Goal: Task Accomplishment & Management: Complete application form

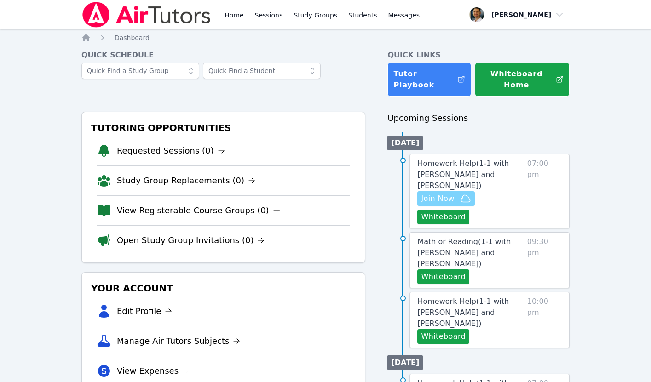
click at [444, 193] on span "Join Now" at bounding box center [437, 198] width 33 height 11
click at [449, 174] on span "Homework Help ( 1-1 with Chinguun Munkhbat and Thomas Baran )" at bounding box center [463, 174] width 92 height 31
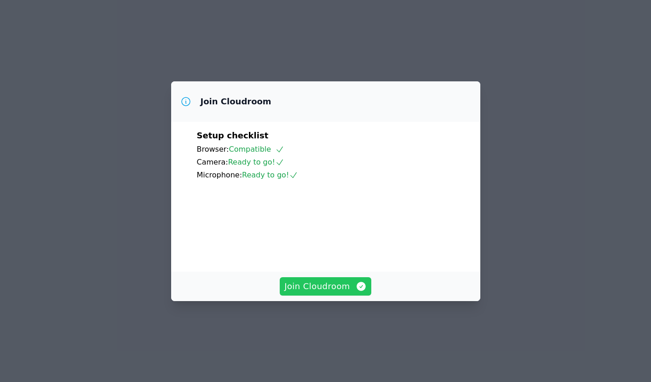
click at [311, 293] on span "Join Cloudroom" at bounding box center [325, 286] width 82 height 13
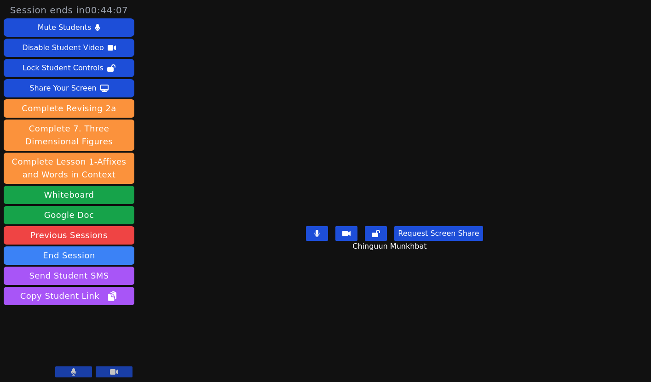
click at [250, 81] on main "Chinguun Munkhbat Request Screen Share Chinguun Munkhbat" at bounding box center [394, 191] width 289 height 382
click at [82, 195] on button "Whiteboard" at bounding box center [69, 195] width 131 height 18
click at [76, 374] on button at bounding box center [73, 372] width 37 height 11
click at [79, 367] on button at bounding box center [73, 372] width 37 height 11
click at [80, 370] on button at bounding box center [73, 372] width 37 height 11
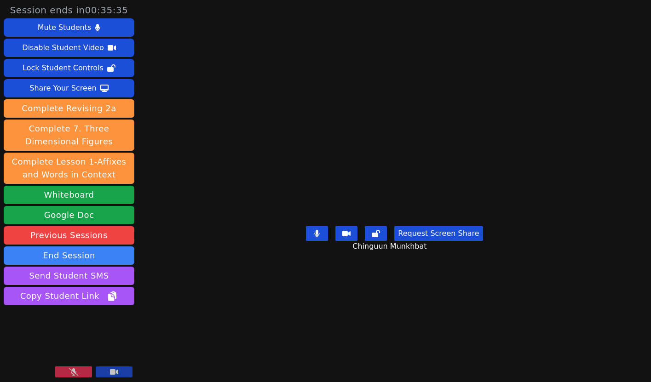
click at [81, 377] on button at bounding box center [73, 372] width 37 height 11
click at [78, 375] on button at bounding box center [73, 372] width 37 height 11
click at [73, 369] on icon at bounding box center [73, 372] width 9 height 7
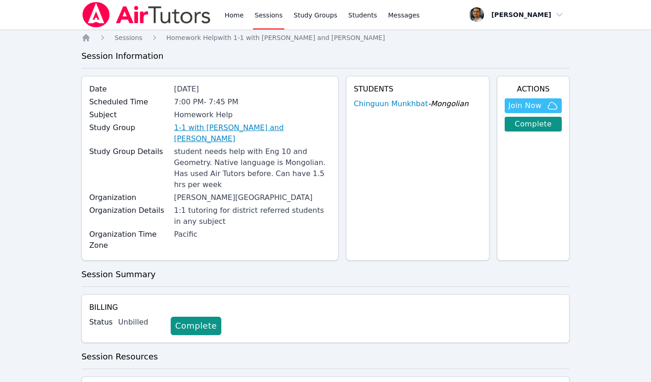
click at [209, 127] on link "1-1 with [PERSON_NAME] and [PERSON_NAME]" at bounding box center [252, 133] width 157 height 22
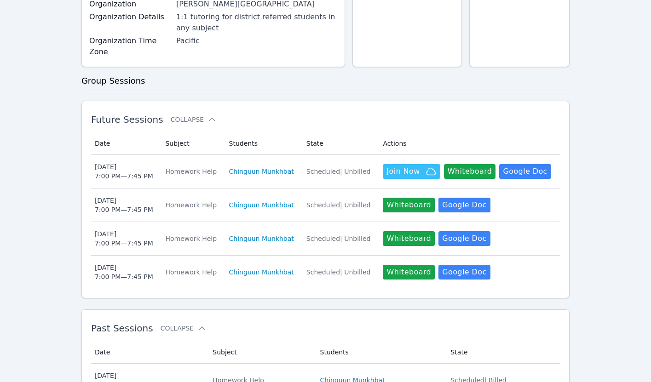
scroll to position [240, 0]
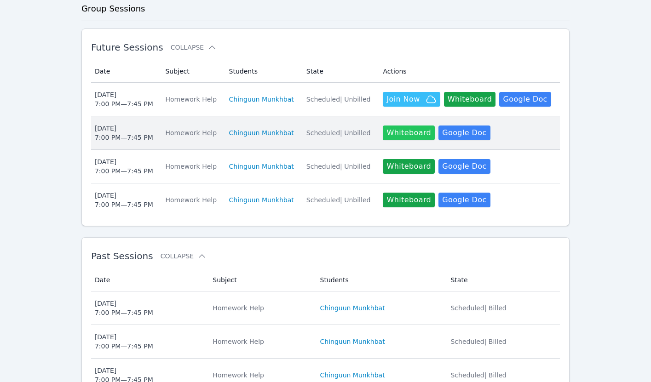
click at [405, 126] on button "Whiteboard" at bounding box center [409, 133] width 52 height 15
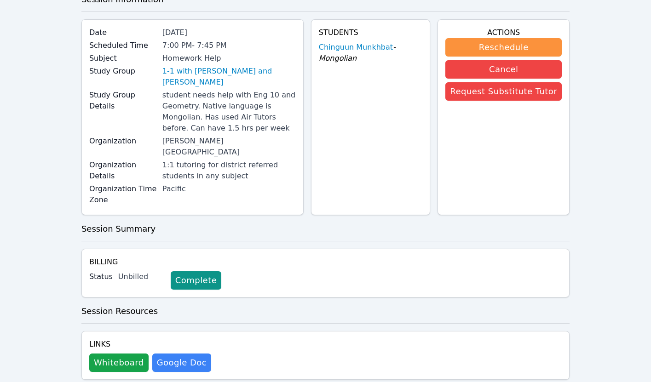
scroll to position [128, 0]
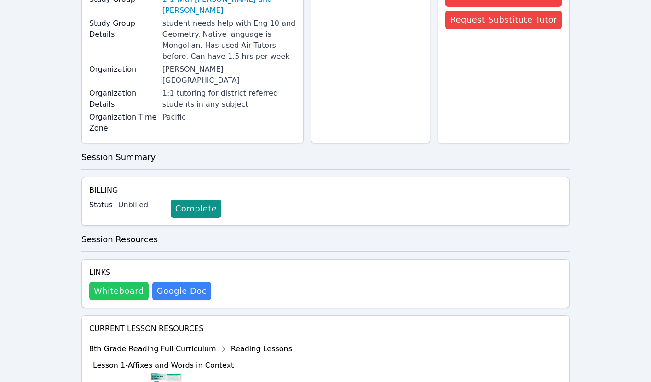
click at [137, 282] on button "Whiteboard" at bounding box center [118, 291] width 59 height 18
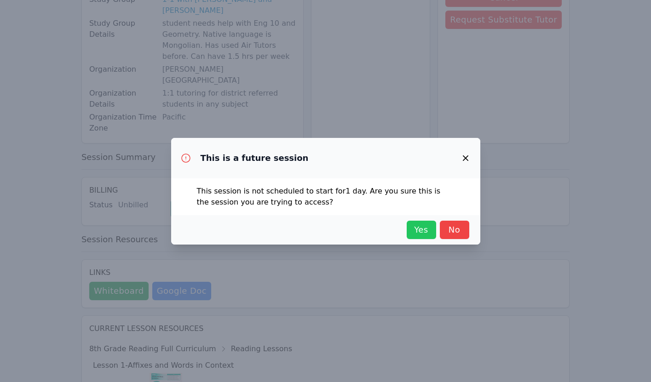
click at [422, 224] on span "Yes" at bounding box center [421, 230] width 20 height 13
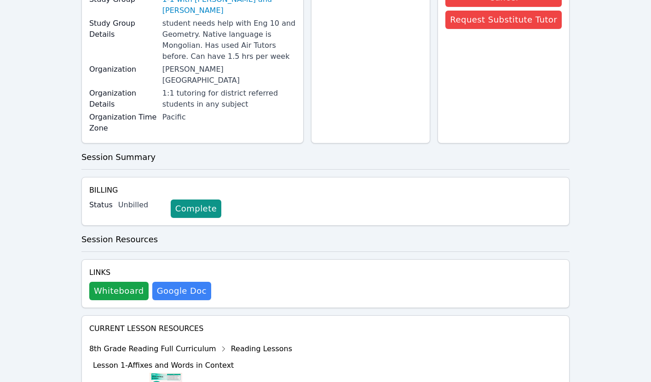
scroll to position [0, 0]
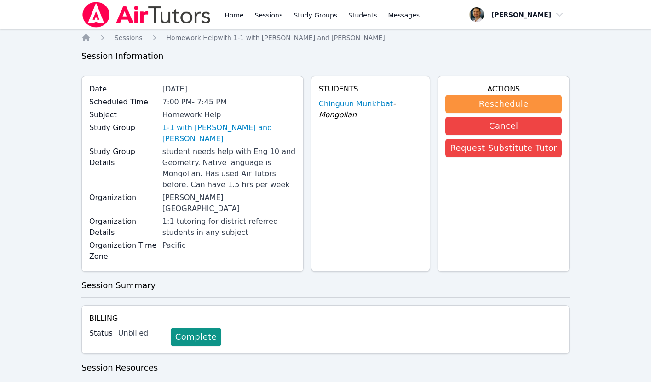
click at [139, 20] on img at bounding box center [146, 15] width 130 height 26
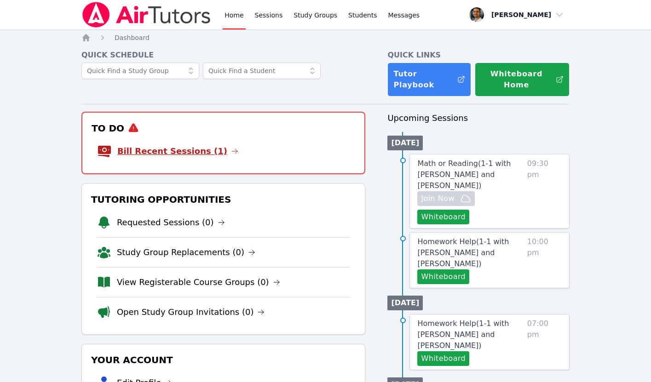
click at [198, 148] on link "Bill Recent Sessions (1)" at bounding box center [177, 151] width 121 height 13
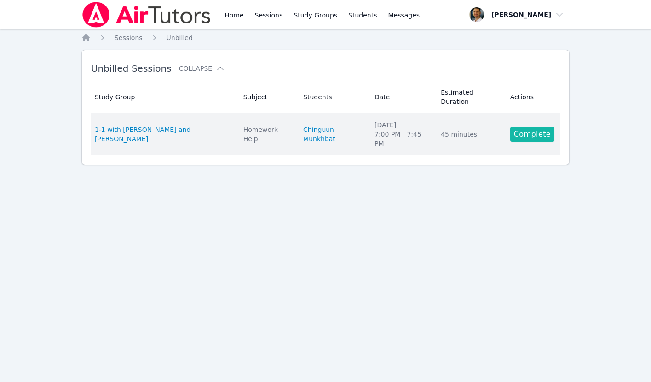
click at [531, 132] on link "Complete" at bounding box center [532, 134] width 44 height 15
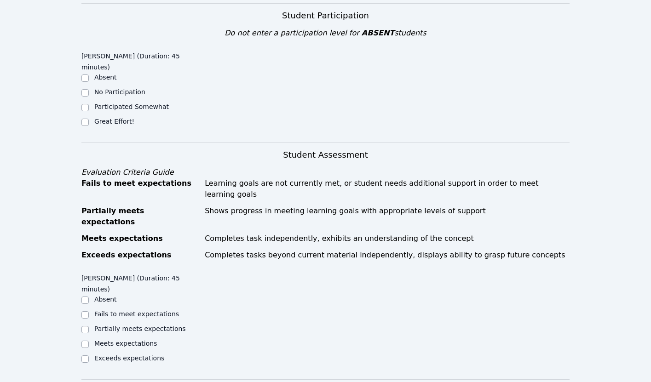
scroll to position [239, 0]
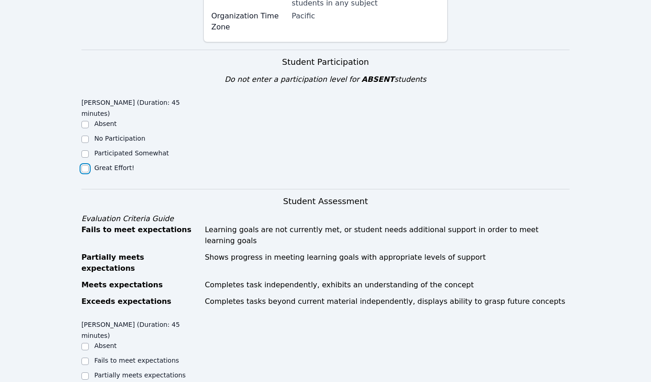
click at [87, 167] on input "Great Effort!" at bounding box center [84, 168] width 7 height 7
checkbox input "true"
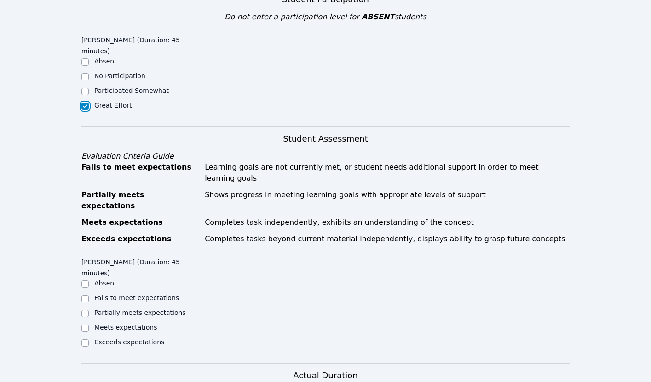
scroll to position [403, 0]
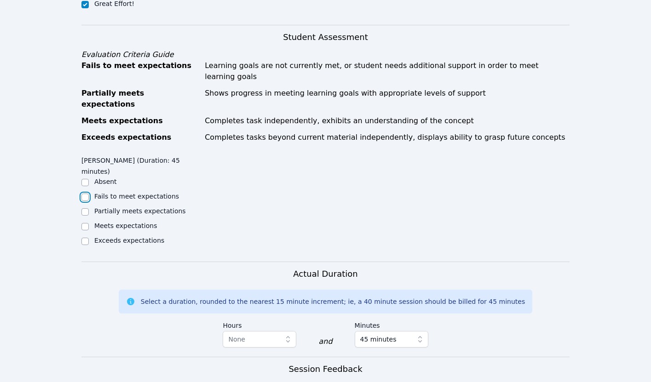
click at [85, 194] on input "Fails to meet expectations" at bounding box center [84, 197] width 7 height 7
checkbox input "true"
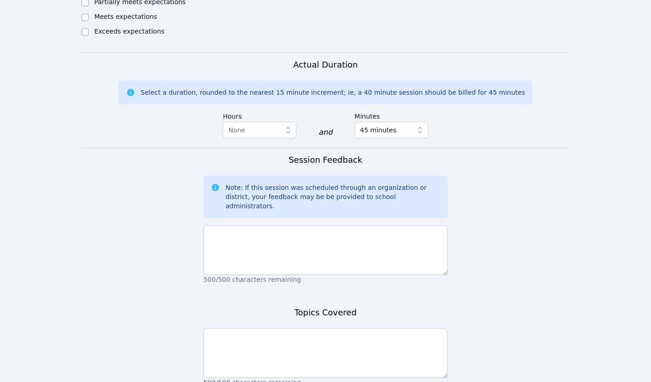
scroll to position [665, 0]
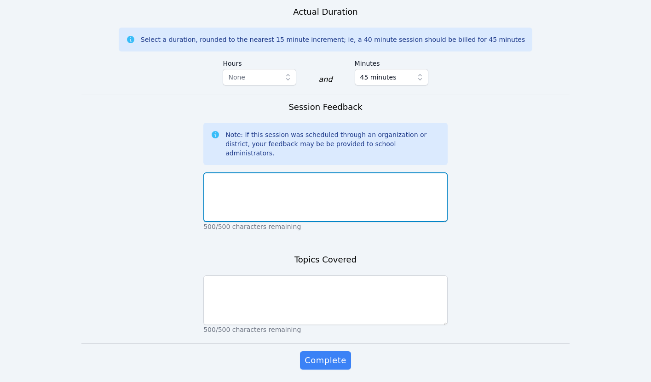
click at [259, 174] on textarea at bounding box center [325, 198] width 244 height 50
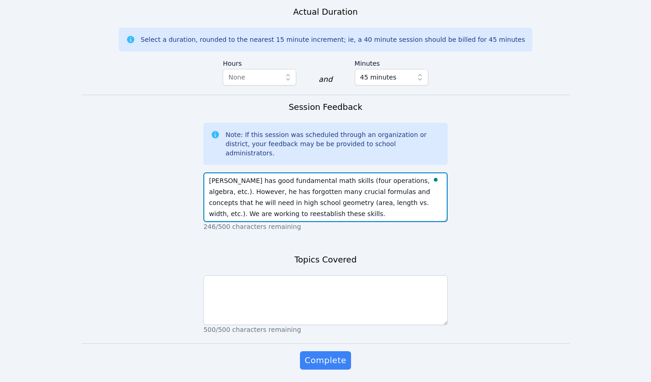
type textarea "Chinguun has good fundamental math skills (four operations, algebra, etc.). How…"
drag, startPoint x: 301, startPoint y: 175, endPoint x: 363, endPoint y: 177, distance: 61.2
click at [363, 177] on textarea "Chinguun has good fundamental math skills (four operations, algebra, etc.). How…" at bounding box center [325, 198] width 244 height 50
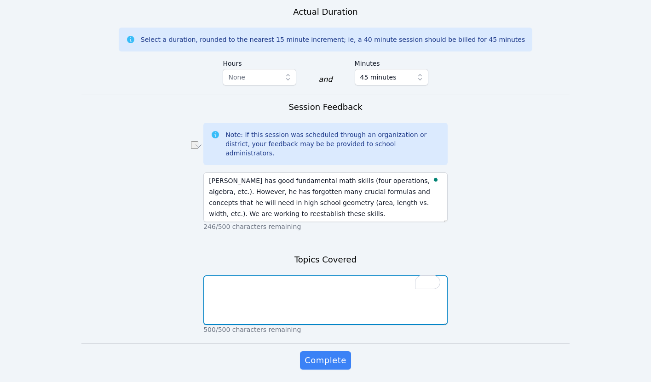
click at [263, 276] on textarea "To enrich screen reader interactions, please activate Accessibility in Grammarl…" at bounding box center [325, 301] width 244 height 50
paste textarea "area, length vs. width"
type textarea "area, length vs. width, area of a triangle"
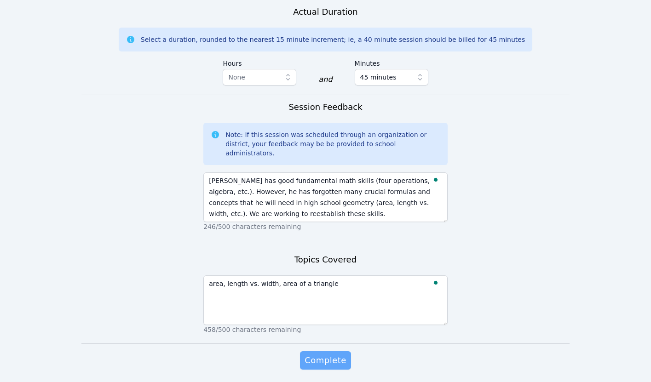
click at [326, 354] on span "Complete" at bounding box center [325, 360] width 41 height 13
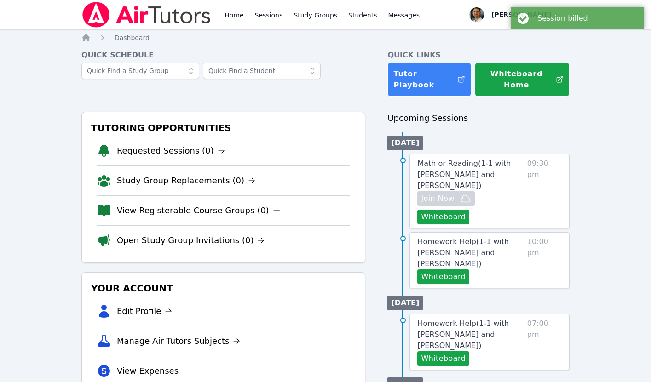
click at [235, 17] on link "Home" at bounding box center [234, 14] width 23 height 29
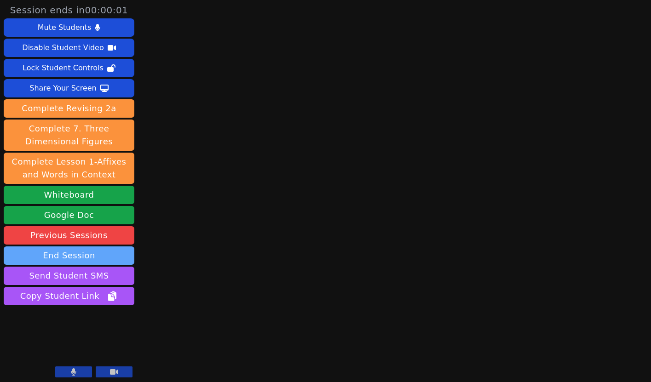
click at [61, 257] on button "End Session" at bounding box center [69, 256] width 131 height 18
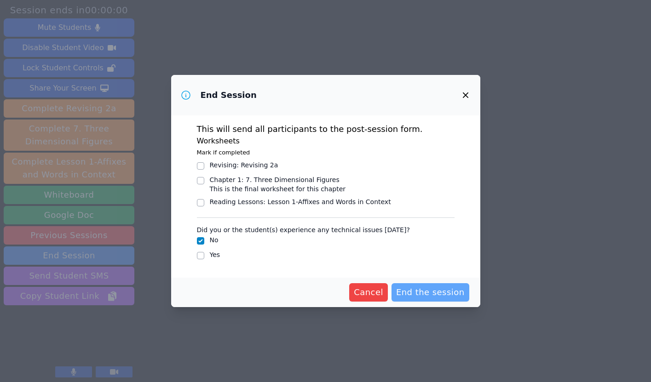
click at [440, 293] on span "End the session" at bounding box center [430, 292] width 69 height 13
